Goal: Task Accomplishment & Management: Use online tool/utility

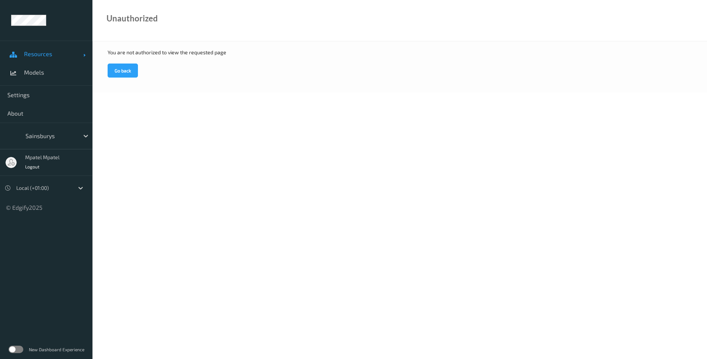
click at [48, 55] on span "Resources" at bounding box center [53, 53] width 59 height 7
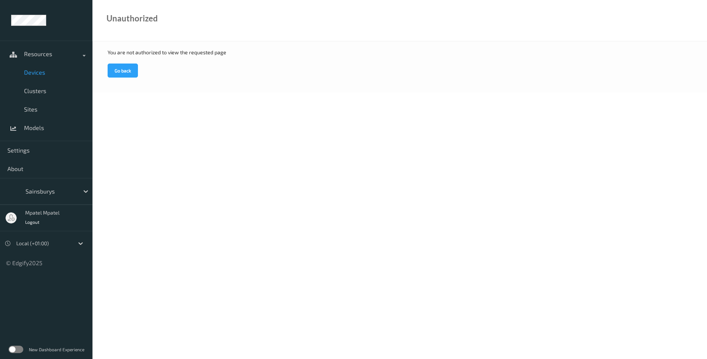
click at [40, 72] on span "Devices" at bounding box center [54, 72] width 61 height 7
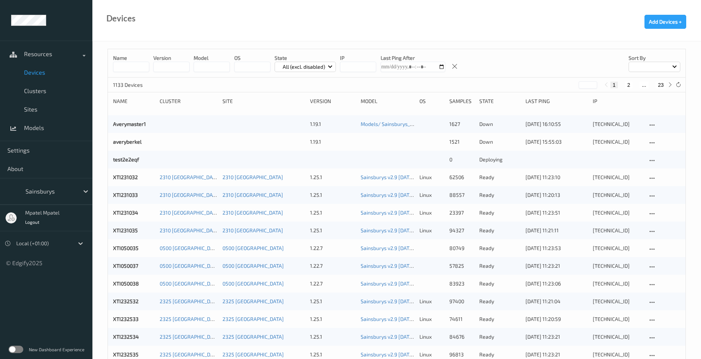
click at [129, 67] on input at bounding box center [131, 67] width 36 height 10
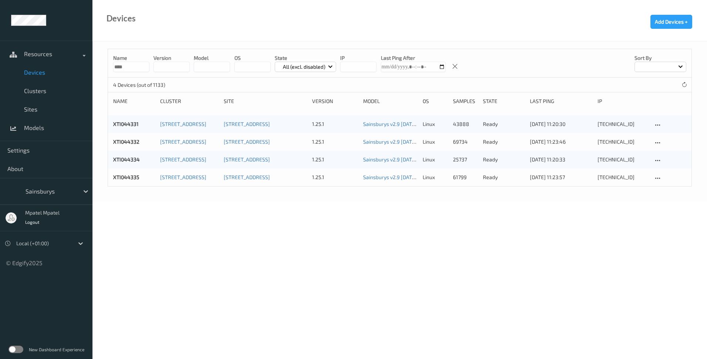
type input "****"
click at [143, 240] on body "Resources Devices Clusters Sites Models Settings About Sainsburys mpatel mpatel…" at bounding box center [353, 179] width 707 height 359
click at [135, 177] on link "XTI044335" at bounding box center [126, 177] width 26 height 6
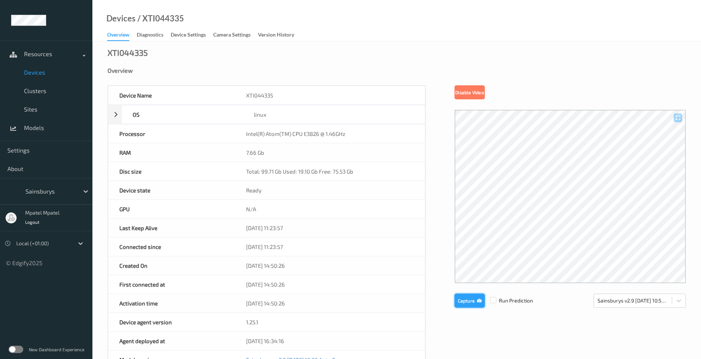
click at [463, 299] on button "Capture" at bounding box center [470, 301] width 30 height 14
click at [643, 327] on div "Device Name XTI044335 OS linux Platform ubuntu Platform Version 20.04 Platform …" at bounding box center [397, 312] width 579 height 455
click at [455, 302] on button "Capture" at bounding box center [470, 301] width 30 height 14
click at [31, 74] on span "Devices" at bounding box center [54, 72] width 61 height 7
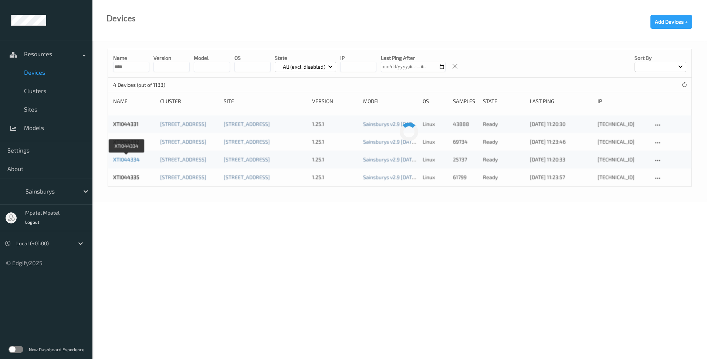
click at [137, 159] on link "XTI044334" at bounding box center [126, 159] width 27 height 6
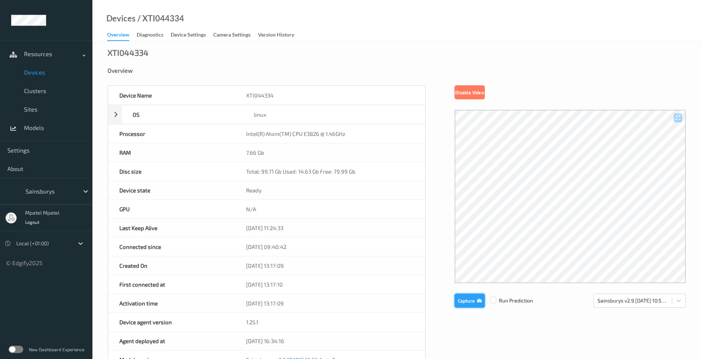
click at [477, 303] on button "Capture" at bounding box center [470, 301] width 30 height 14
click at [39, 72] on span "Devices" at bounding box center [54, 72] width 61 height 7
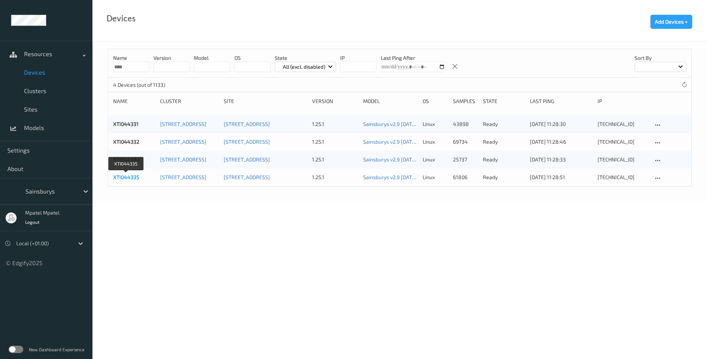
click at [125, 178] on link "XTI044335" at bounding box center [126, 177] width 26 height 6
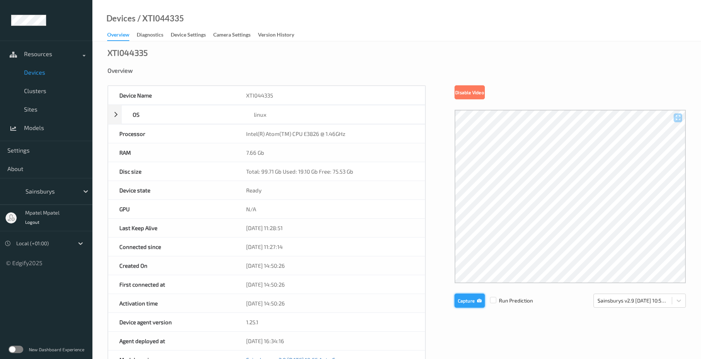
click at [467, 299] on button "Capture" at bounding box center [470, 301] width 30 height 14
click at [467, 298] on button "Capture" at bounding box center [470, 301] width 30 height 14
